Goal: Communication & Community: Answer question/provide support

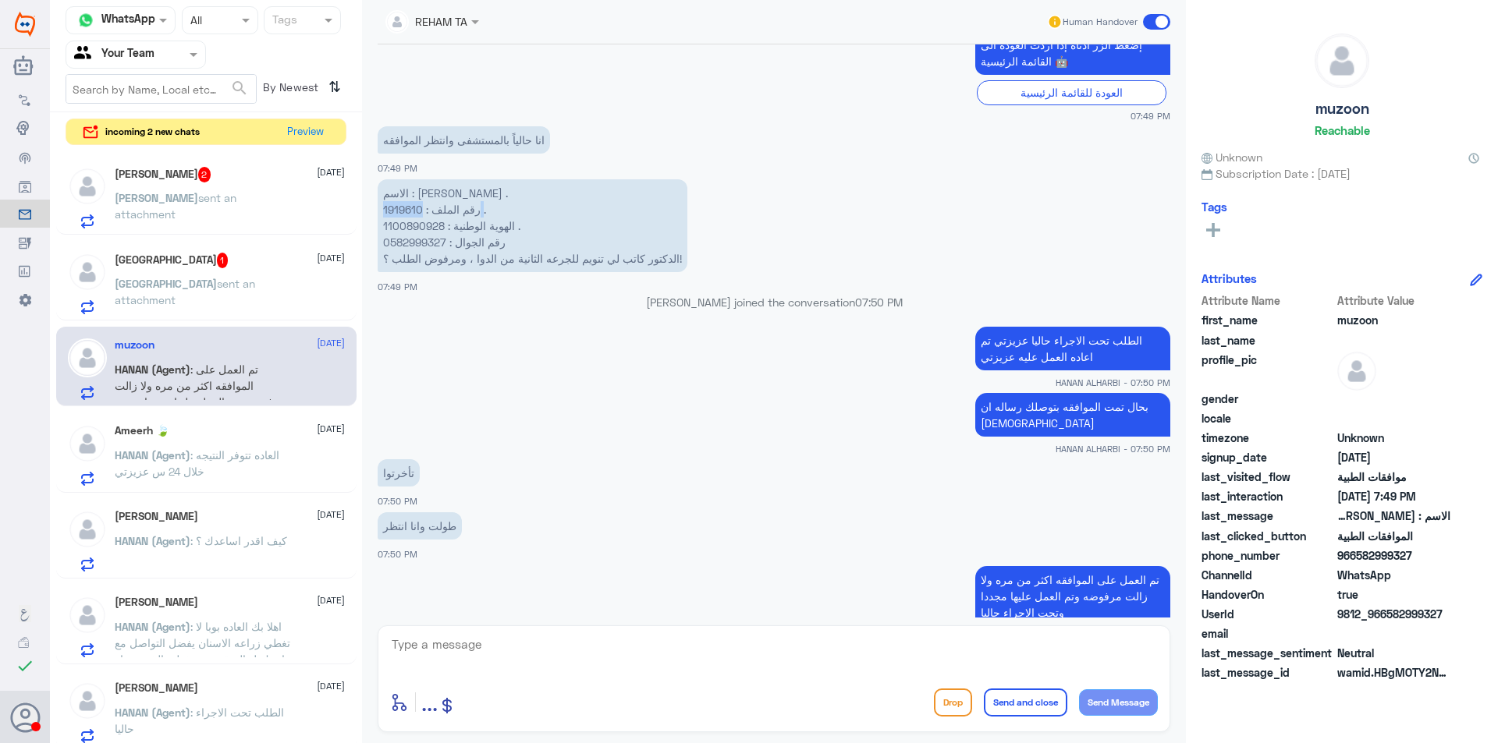
scroll to position [2246, 0]
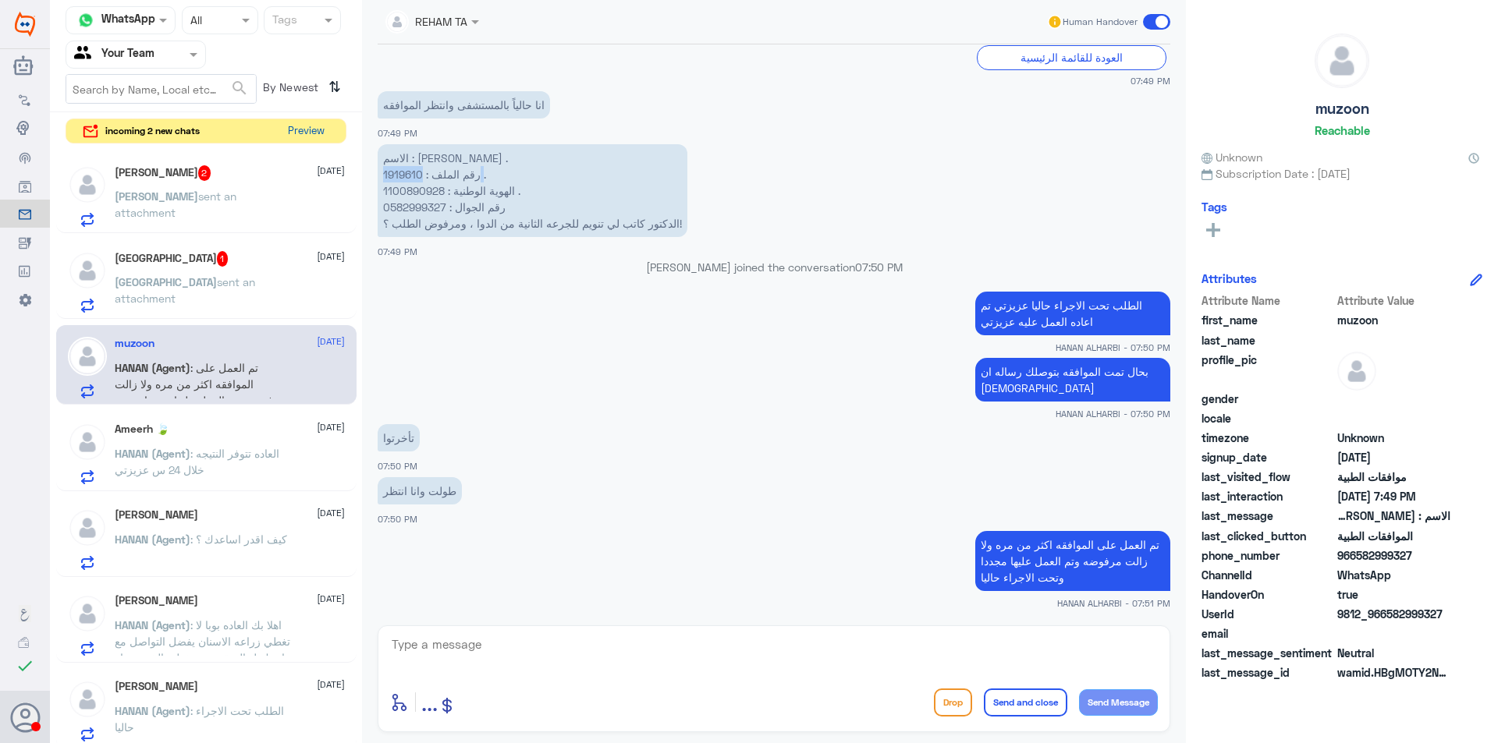
click at [310, 127] on button "Preview" at bounding box center [306, 131] width 48 height 24
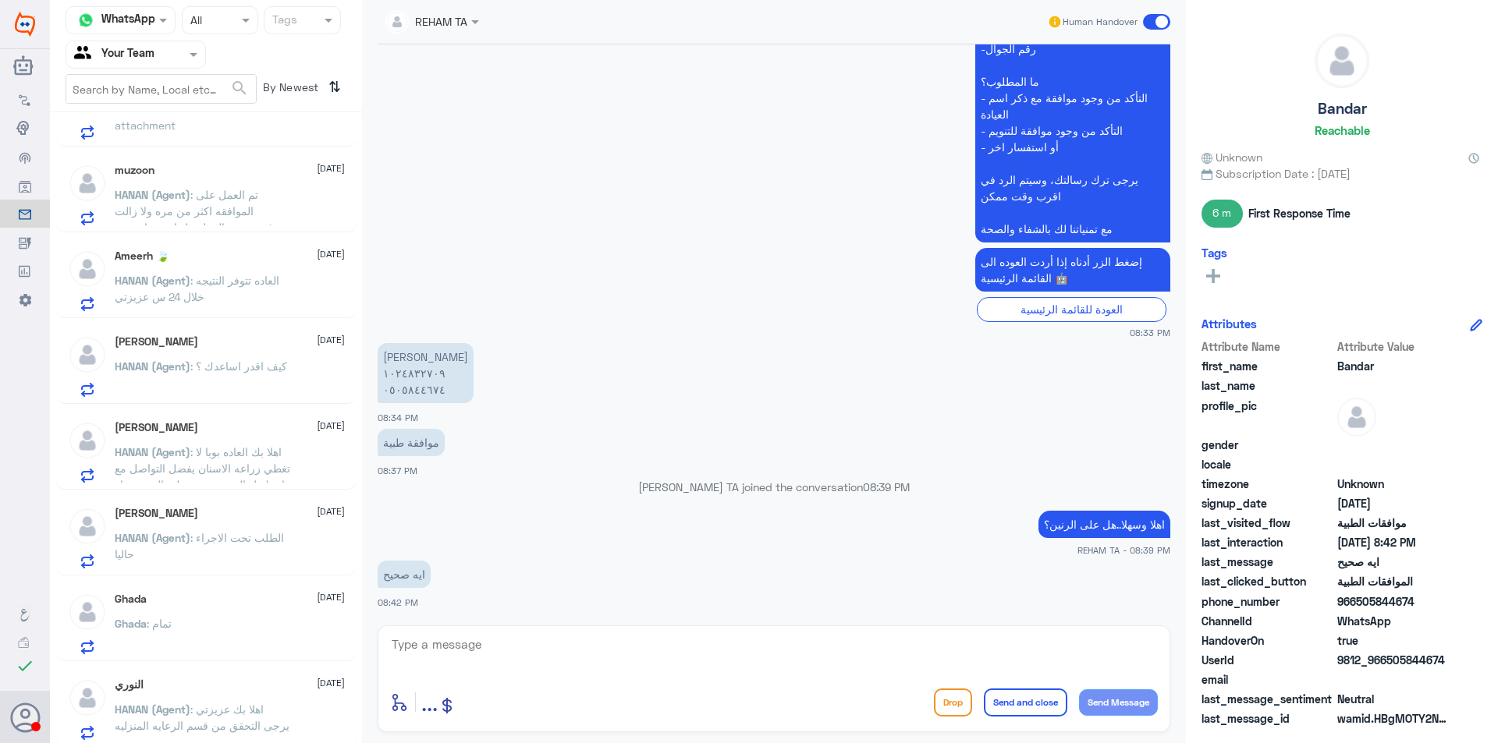
scroll to position [234, 0]
click at [196, 194] on span ": تم العمل على الموافقه اكثر من مره ولا زالت مرفوضه وتم العمل عليها مجددا وتحت …" at bounding box center [200, 214] width 171 height 62
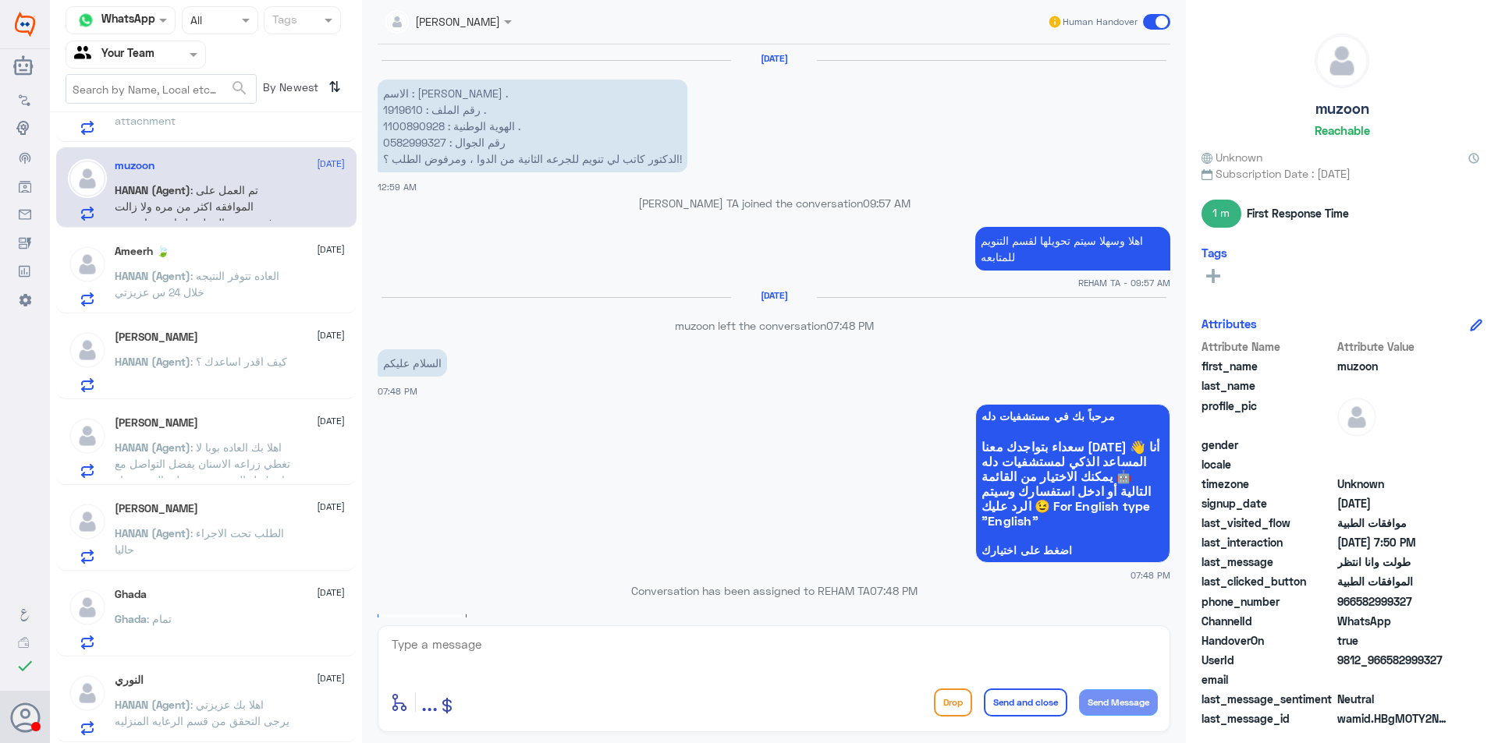
scroll to position [1444, 0]
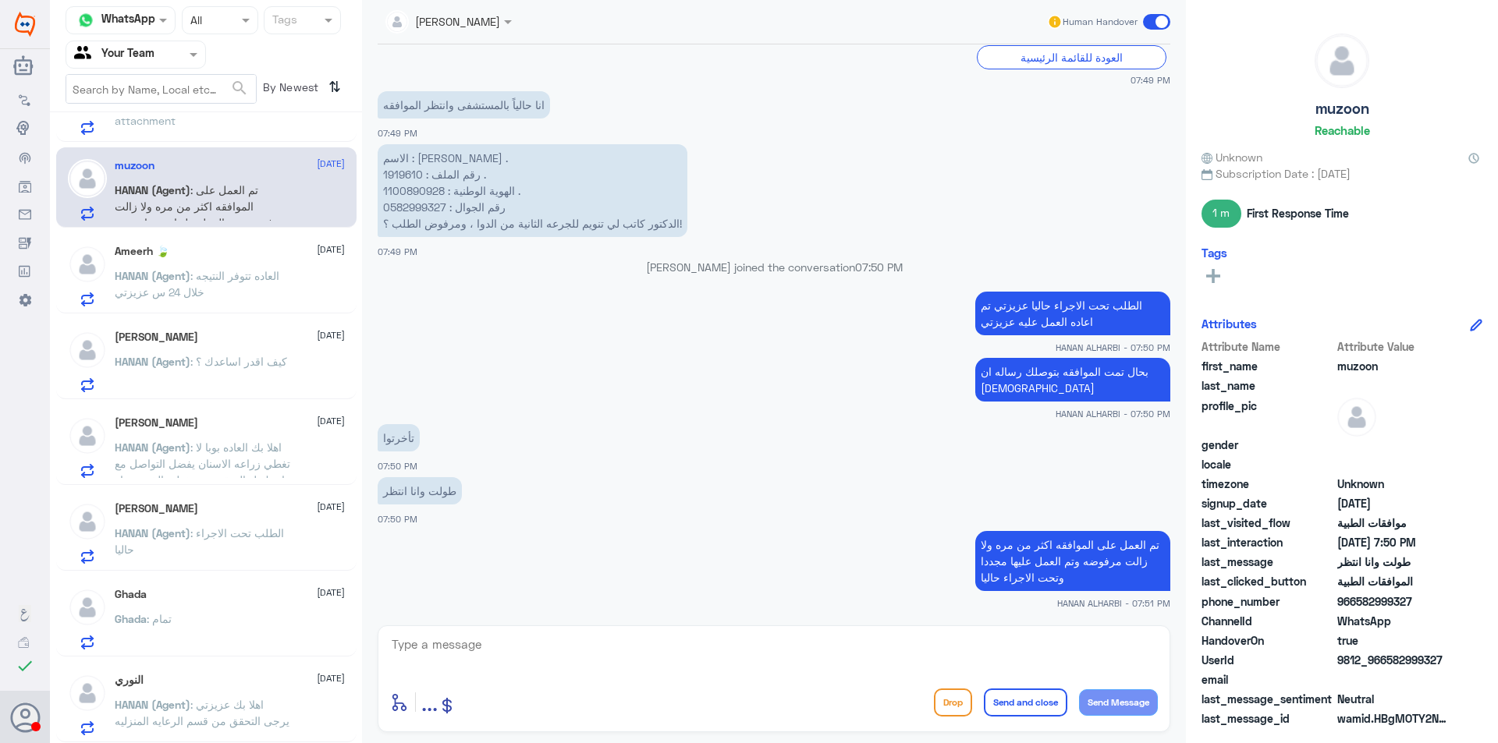
click at [675, 649] on textarea at bounding box center [773, 653] width 767 height 38
type textarea "j"
click at [1085, 644] on textarea "تمت الموافقه ، ونتمى لكم دوام الصحه والعافيه" at bounding box center [773, 653] width 767 height 38
type textarea "تمت الموافقه عزيزتي ، ونتمى لكم دوام الصحه والعافيه"
click at [1030, 704] on button "Send and close" at bounding box center [1025, 703] width 83 height 28
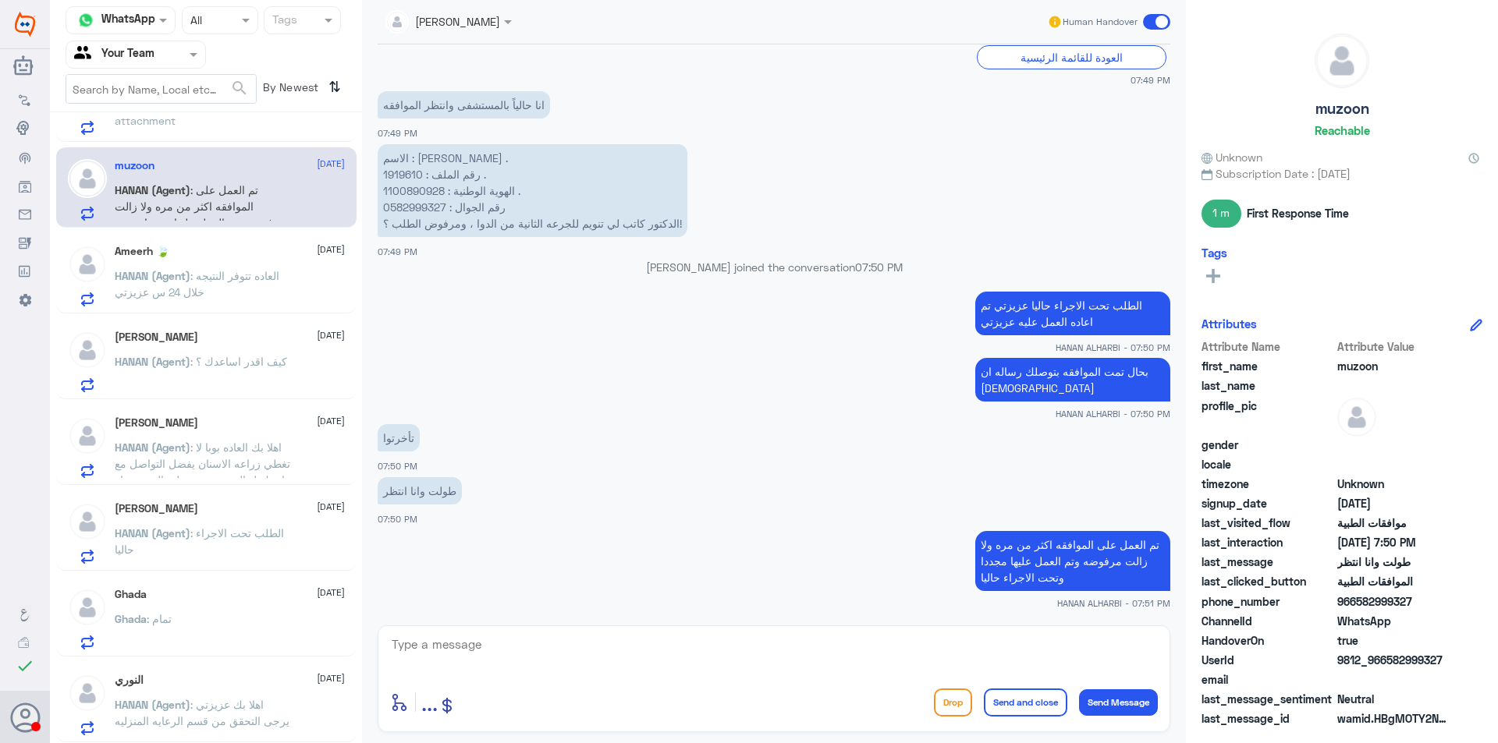
scroll to position [1510, 0]
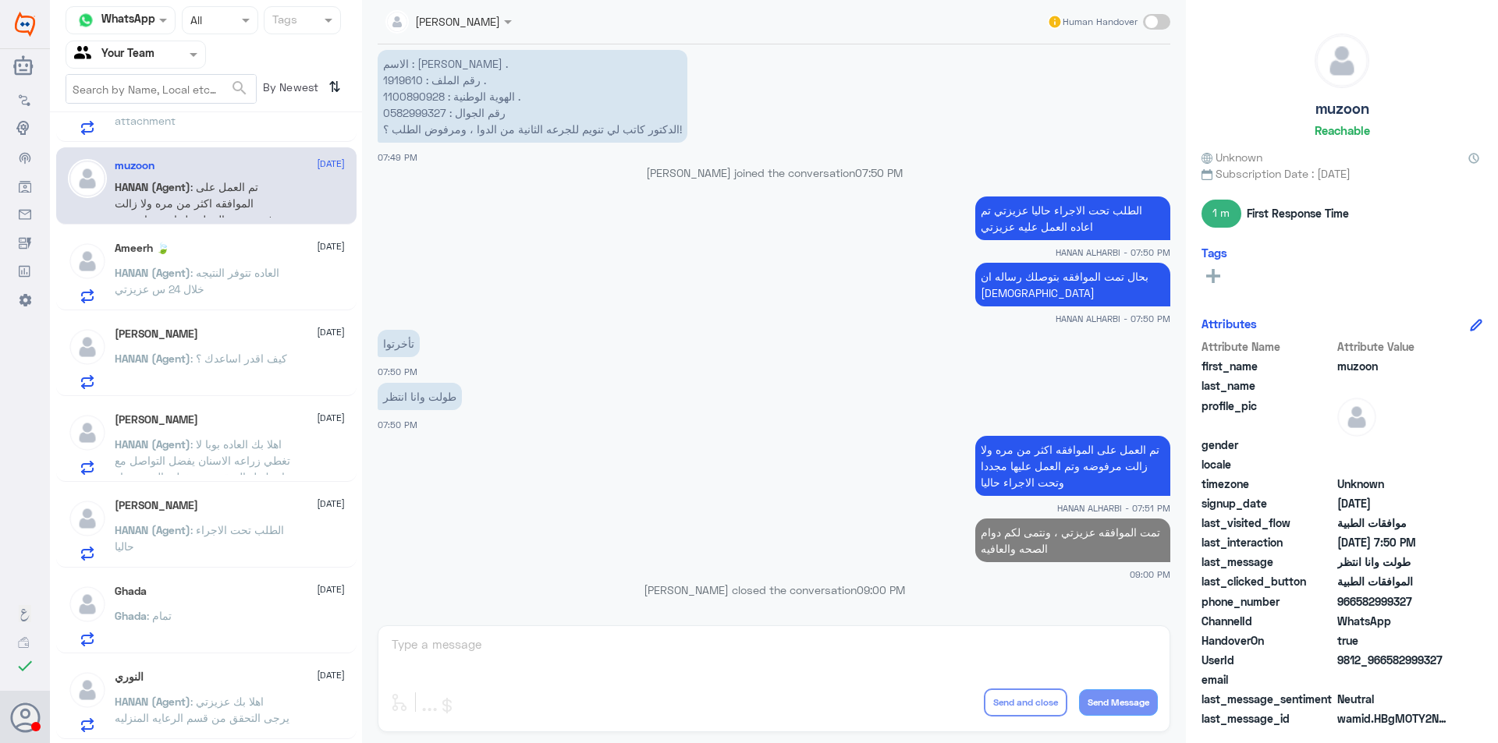
click at [218, 272] on span ": العاده تتوفر النتيجه خلال 24 س عزيزتي" at bounding box center [197, 281] width 165 height 30
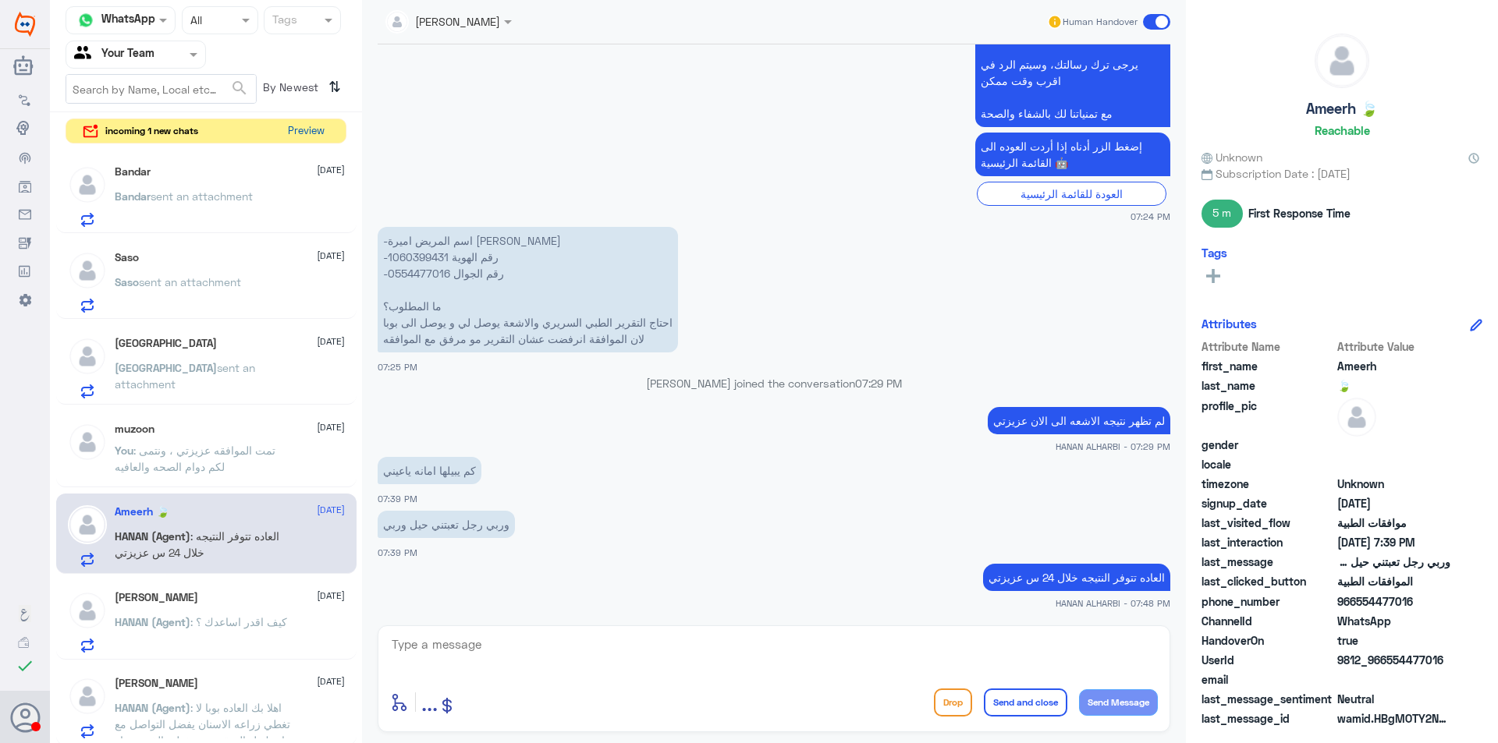
click at [317, 135] on button "Preview" at bounding box center [306, 131] width 48 height 24
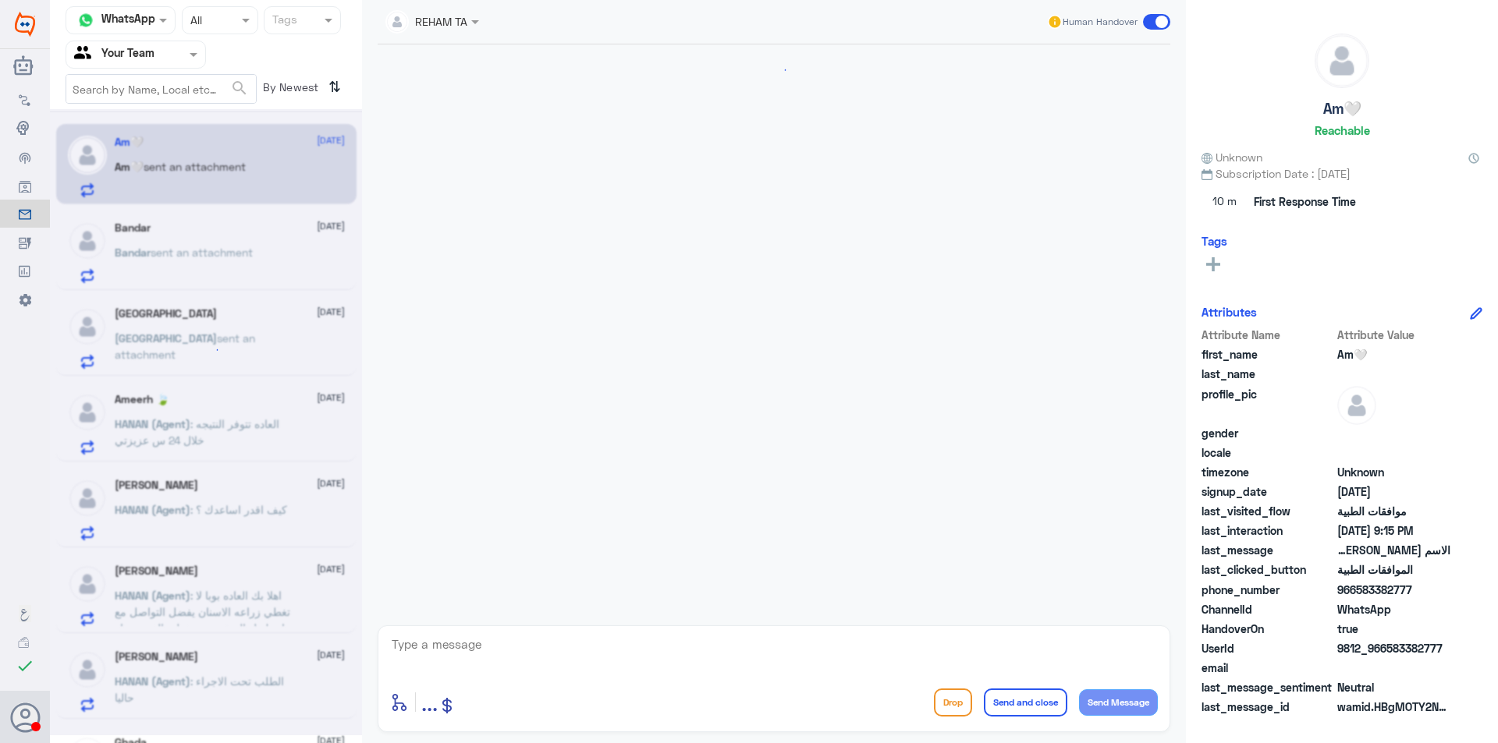
scroll to position [654, 0]
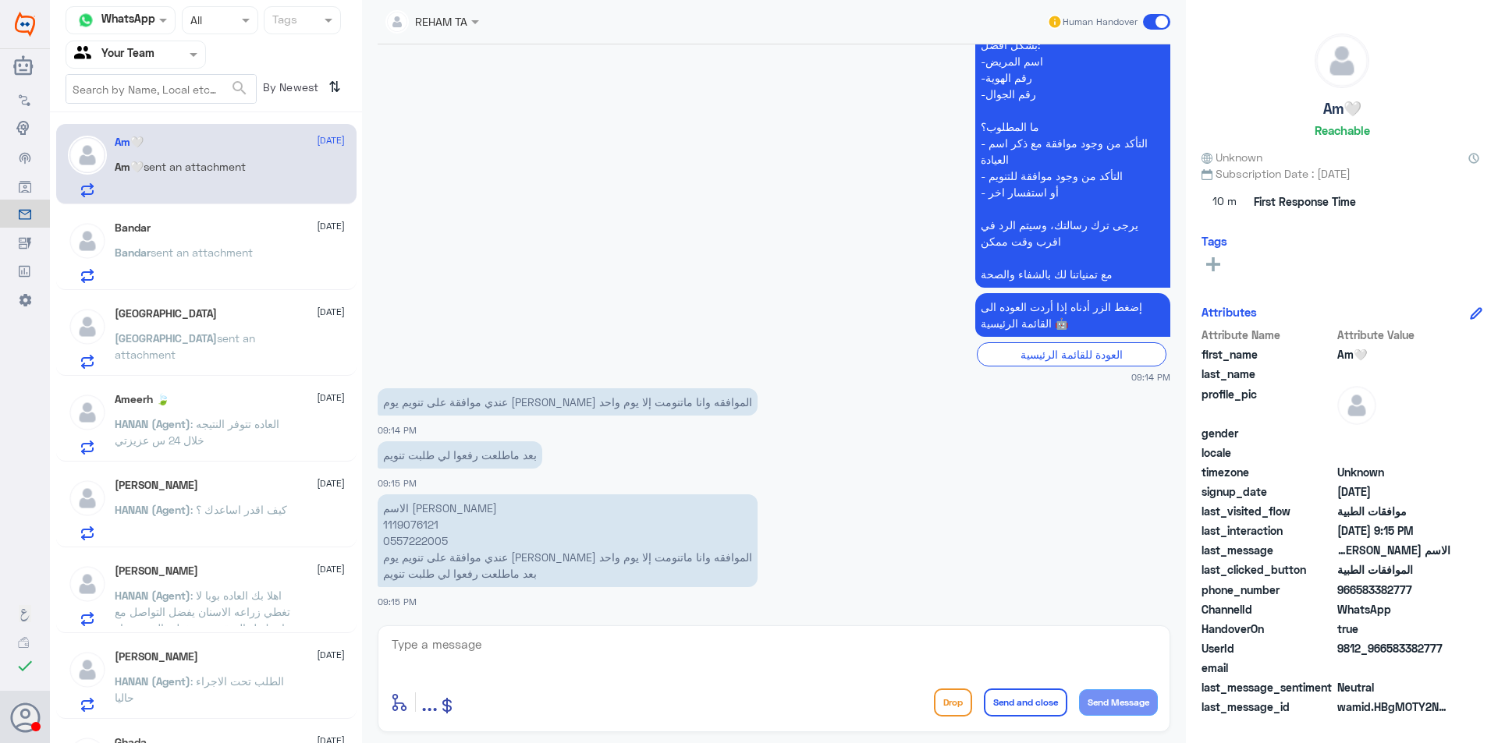
click at [402, 520] on p "الاسم [PERSON_NAME] 1119076121 0557222005 عندي موافقة على تنويم يوم [PERSON_NAM…" at bounding box center [568, 541] width 380 height 93
drag, startPoint x: 402, startPoint y: 520, endPoint x: 429, endPoint y: 459, distance: 66.4
click at [429, 459] on p "بعد ماطلعت رفعوا لي طلبت تنويم" at bounding box center [460, 454] width 165 height 27
click at [418, 540] on p "الاسم [PERSON_NAME] 1119076121 0557222005 عندي موافقة على تنويم يوم [PERSON_NAM…" at bounding box center [568, 541] width 380 height 93
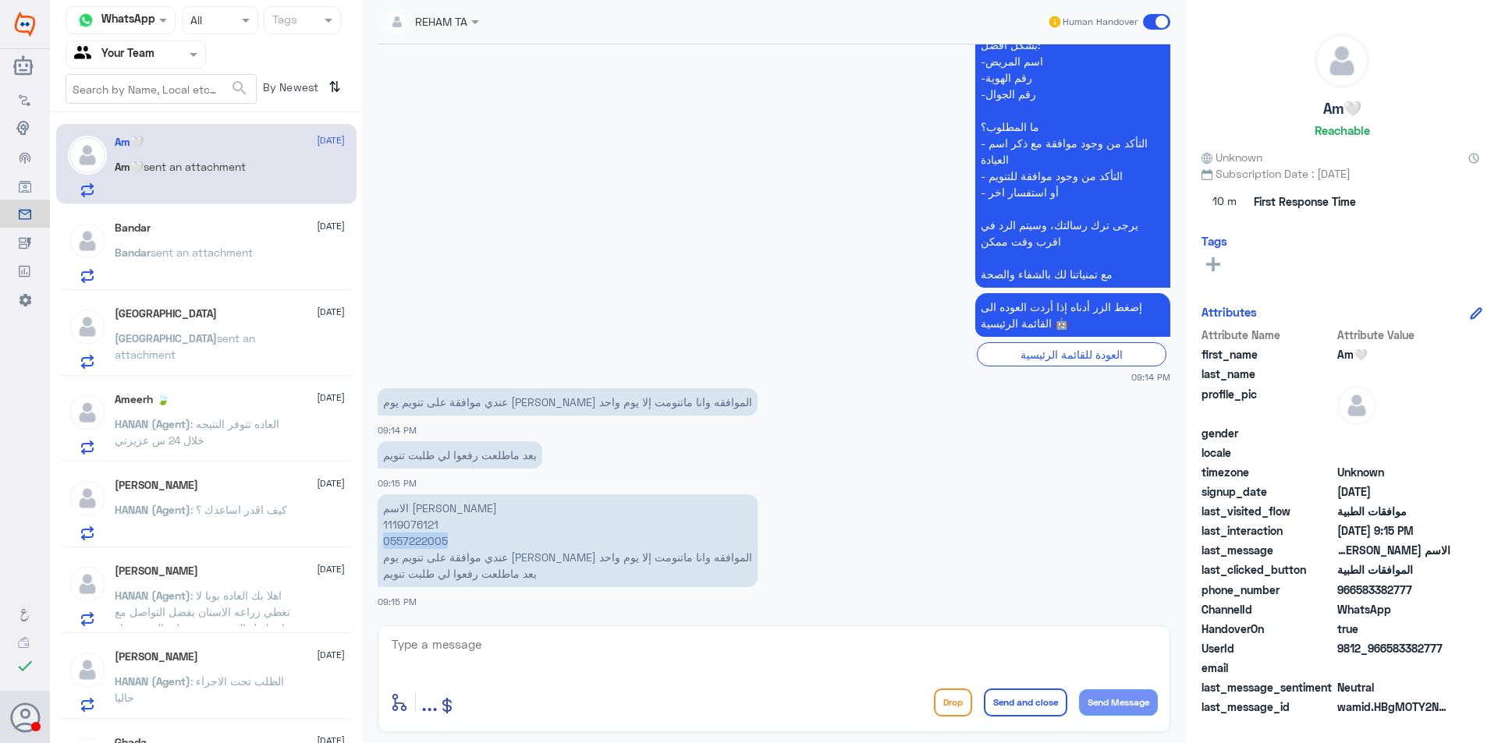
click at [418, 540] on p "الاسم [PERSON_NAME] 1119076121 0557222005 عندي موافقة على تنويم يوم [PERSON_NAM…" at bounding box center [568, 541] width 380 height 93
copy p "0557222005"
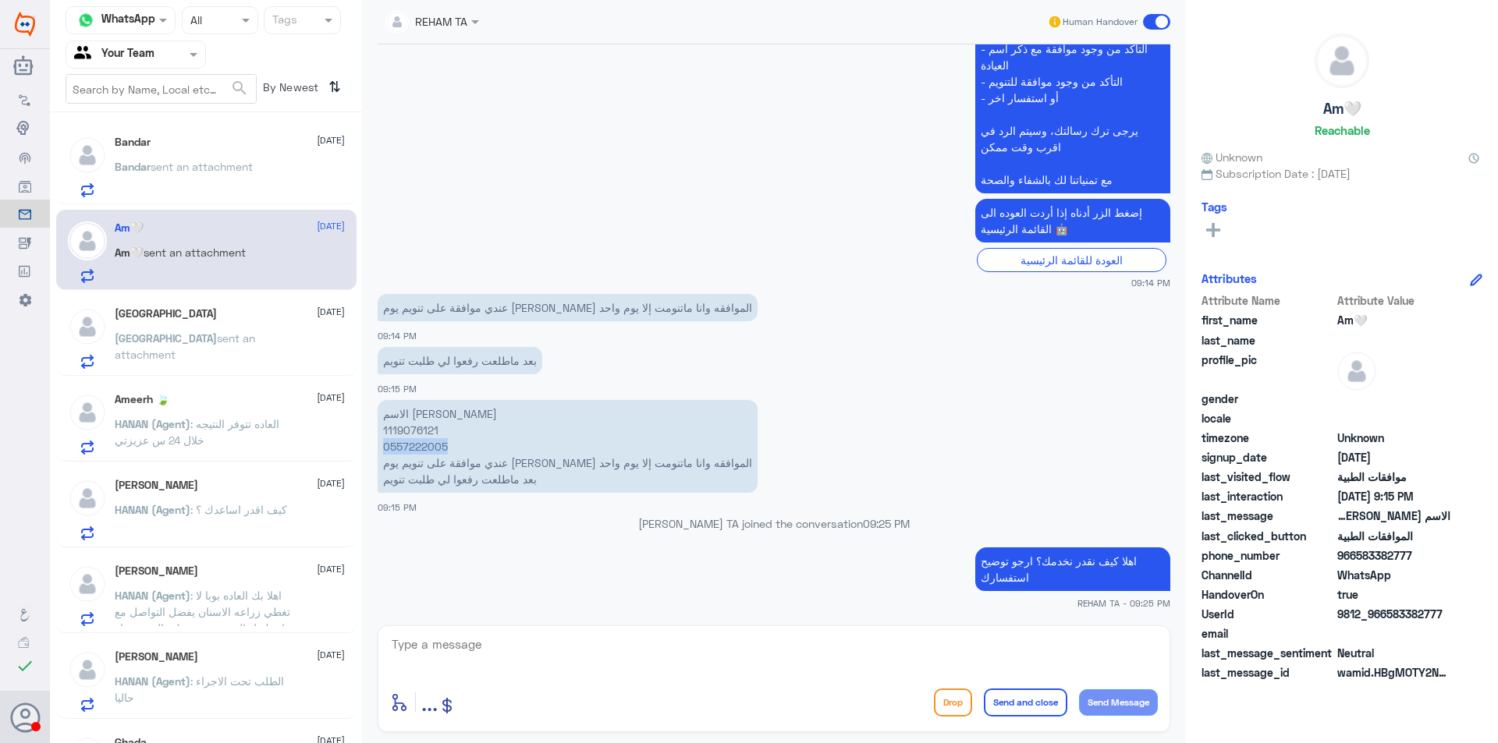
scroll to position [670, 0]
